Goal: Information Seeking & Learning: Learn about a topic

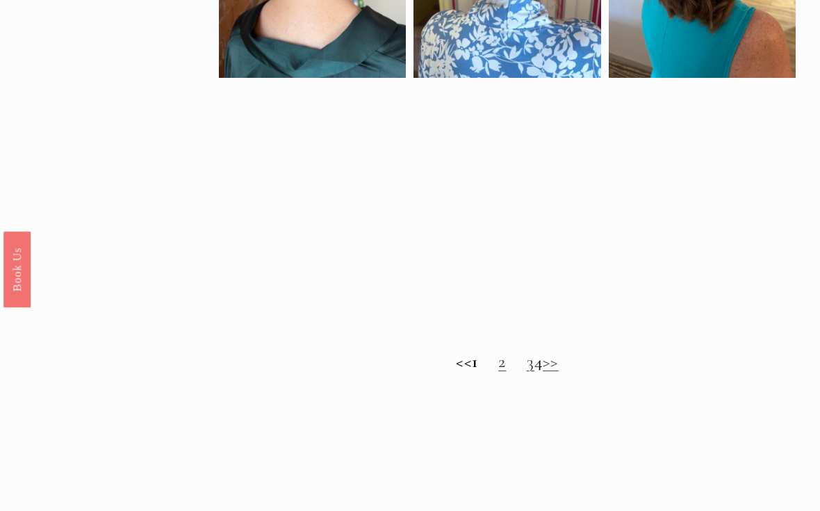
scroll to position [859, 0]
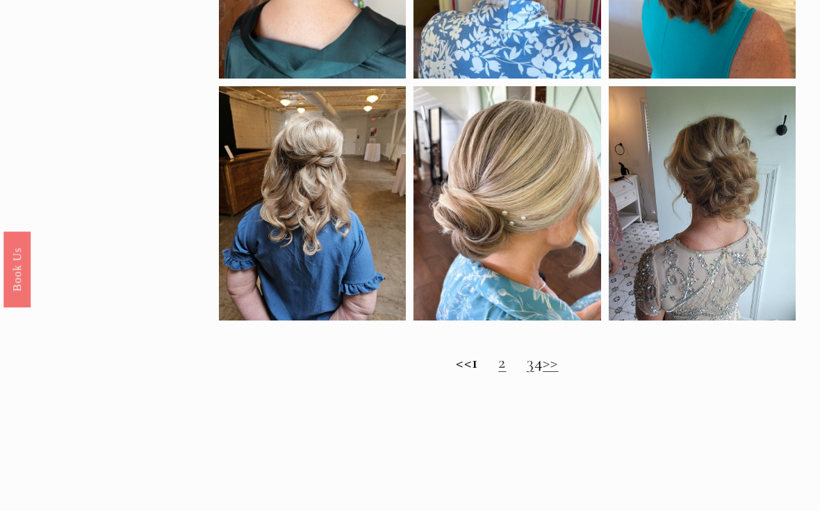
click at [559, 364] on link ">>" at bounding box center [551, 362] width 16 height 21
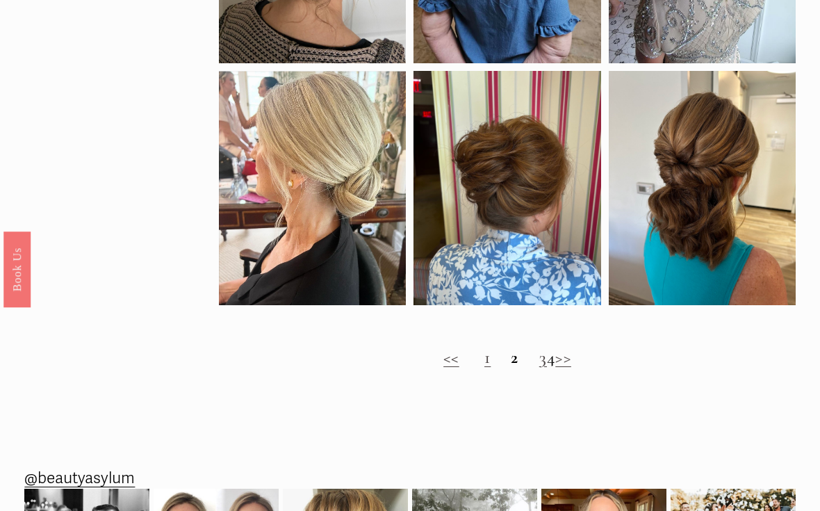
scroll to position [904, 0]
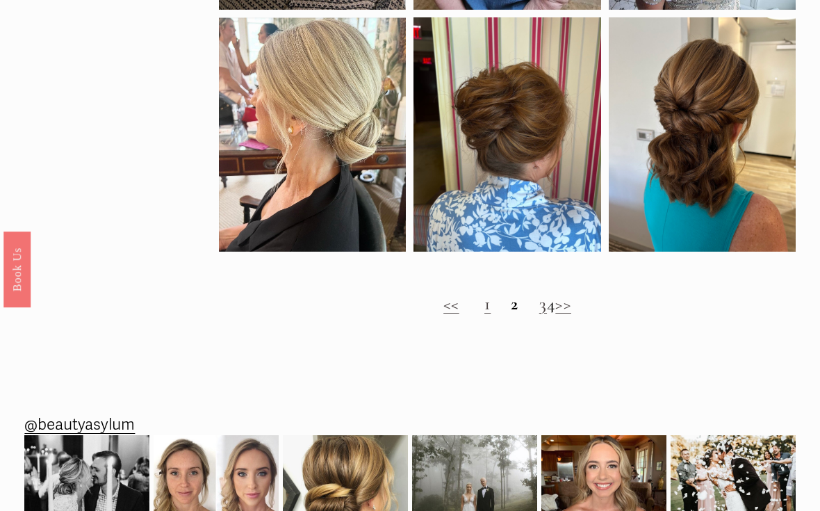
click at [572, 314] on link ">>" at bounding box center [564, 303] width 16 height 21
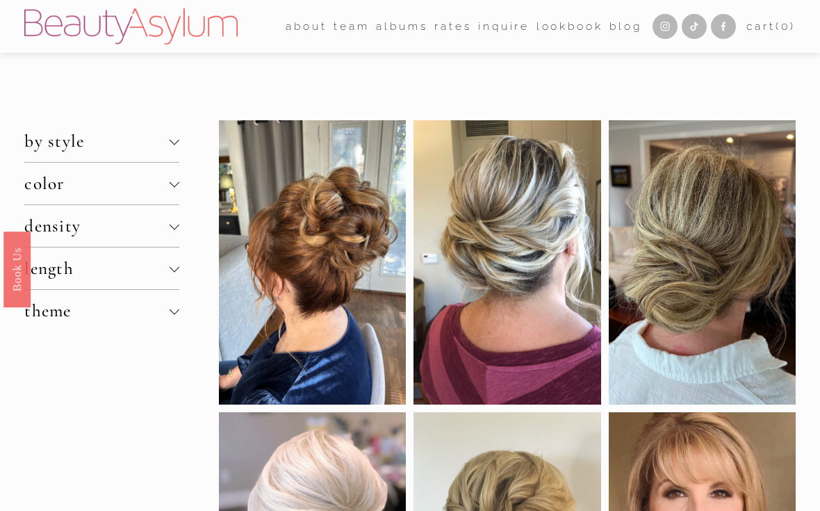
scroll to position [930, 0]
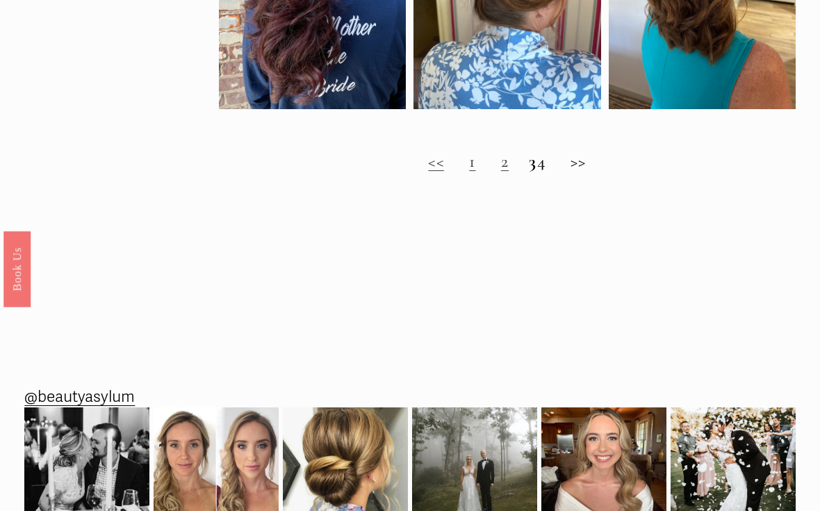
scroll to position [1014, 0]
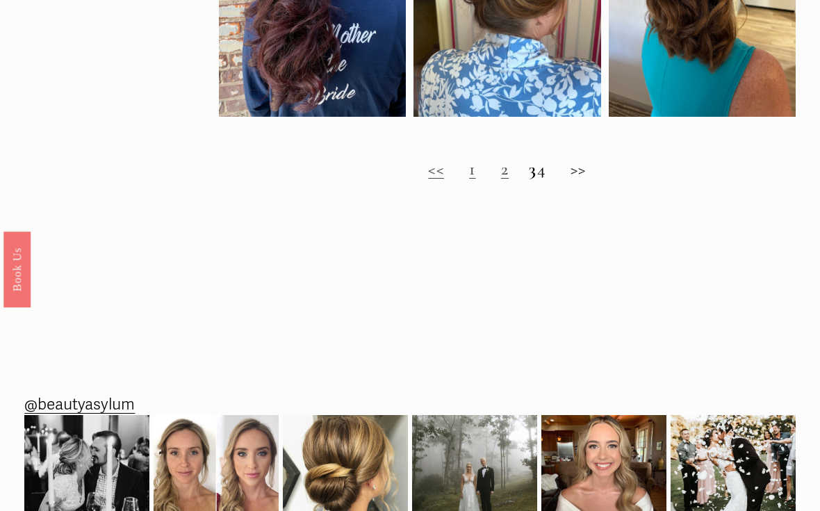
click at [583, 179] on h2 "<< 1 2 3 4 >>" at bounding box center [507, 169] width 576 height 21
click at [590, 180] on h2 "<< 1 2 3 4 >>" at bounding box center [507, 169] width 576 height 21
click at [594, 179] on h2 "<< 1 2 3 4 >>" at bounding box center [507, 169] width 576 height 21
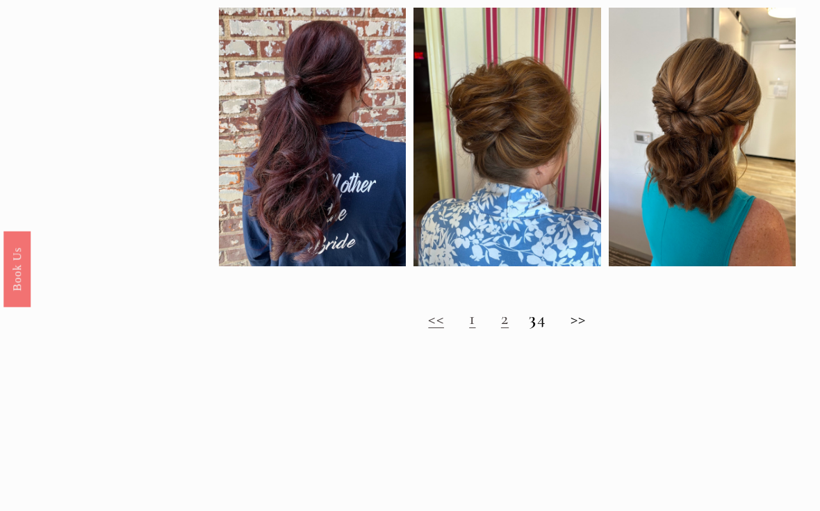
scroll to position [824, 0]
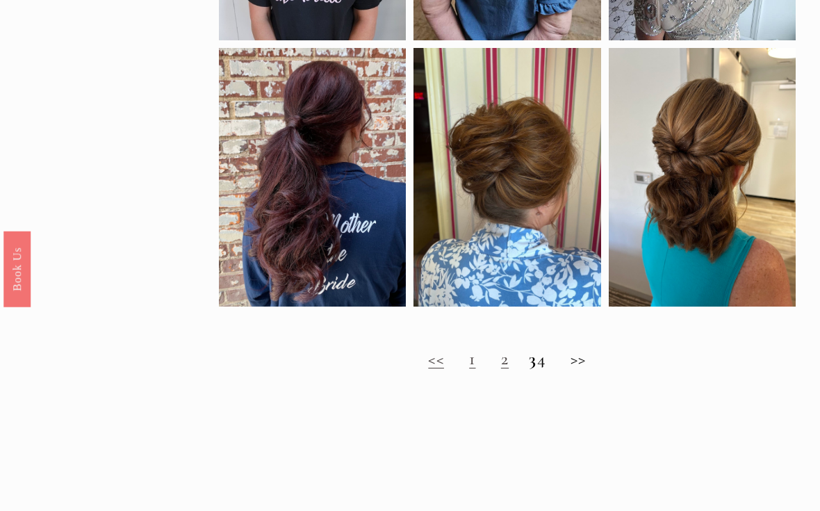
click at [602, 348] on div "<< 1 2 3 4 >>" at bounding box center [507, 359] width 576 height 41
click at [586, 350] on div "<< 1 2 3 4 >>" at bounding box center [507, 359] width 576 height 41
click at [578, 368] on h2 "<< 1 2 3 4 >>" at bounding box center [507, 360] width 576 height 21
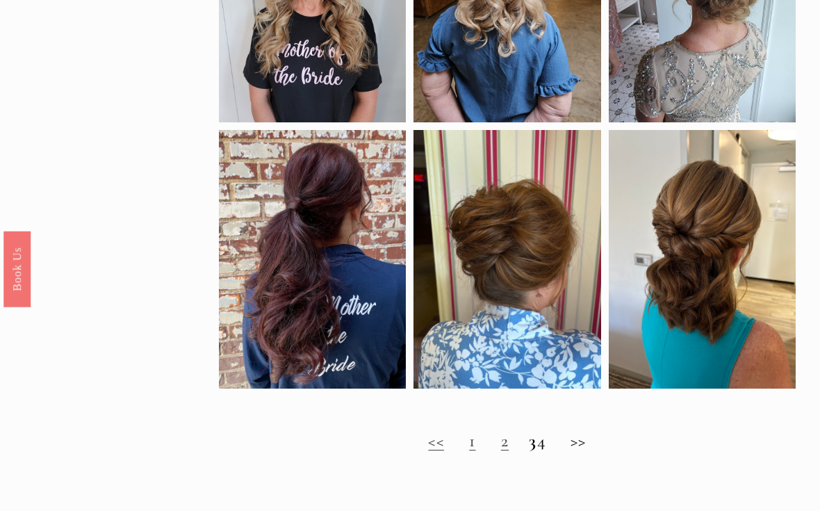
scroll to position [743, 0]
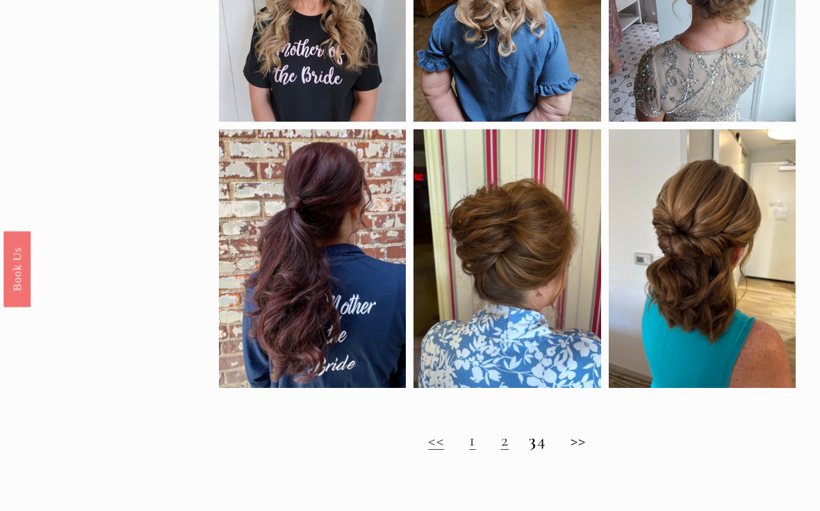
click at [594, 444] on h2 "<< 1 2 3 4 >>" at bounding box center [507, 441] width 576 height 21
click at [528, 446] on h2 "<< 1 2 3 4 >>" at bounding box center [507, 441] width 576 height 21
click at [607, 444] on h2 "<< 1 2 3 4 >>" at bounding box center [507, 441] width 576 height 21
click at [602, 443] on h2 "<< 1 2 3 4 >>" at bounding box center [507, 441] width 576 height 21
click at [596, 446] on h2 "<< 1 2 3 4 >>" at bounding box center [507, 441] width 576 height 21
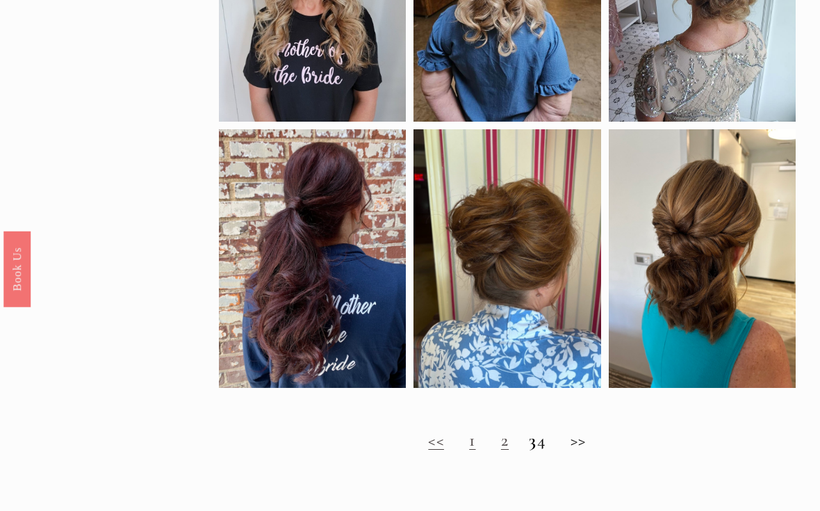
click at [596, 447] on h2 "<< 1 2 3 4 >>" at bounding box center [507, 441] width 576 height 21
click at [597, 448] on h2 "<< 1 2 3 4 >>" at bounding box center [507, 441] width 576 height 21
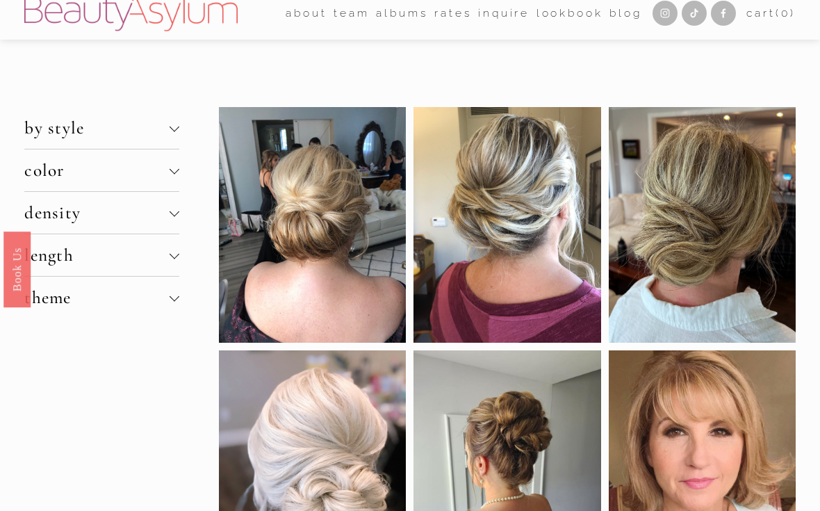
scroll to position [0, 0]
